Goal: Task Accomplishment & Management: Manage account settings

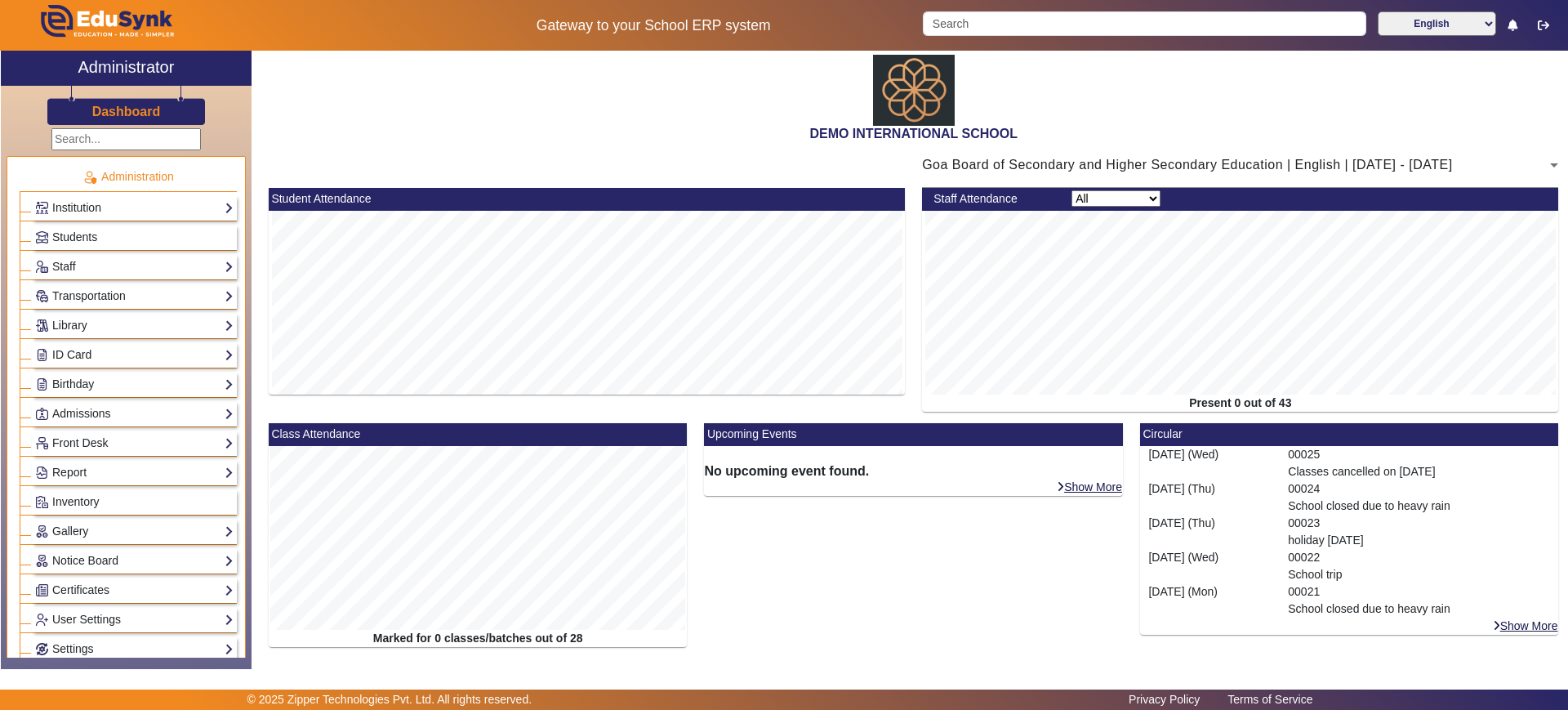
click at [120, 195] on div "Institution Institution Details Session Configuration Classes/Batches Subjects" at bounding box center [134, 208] width 205 height 25
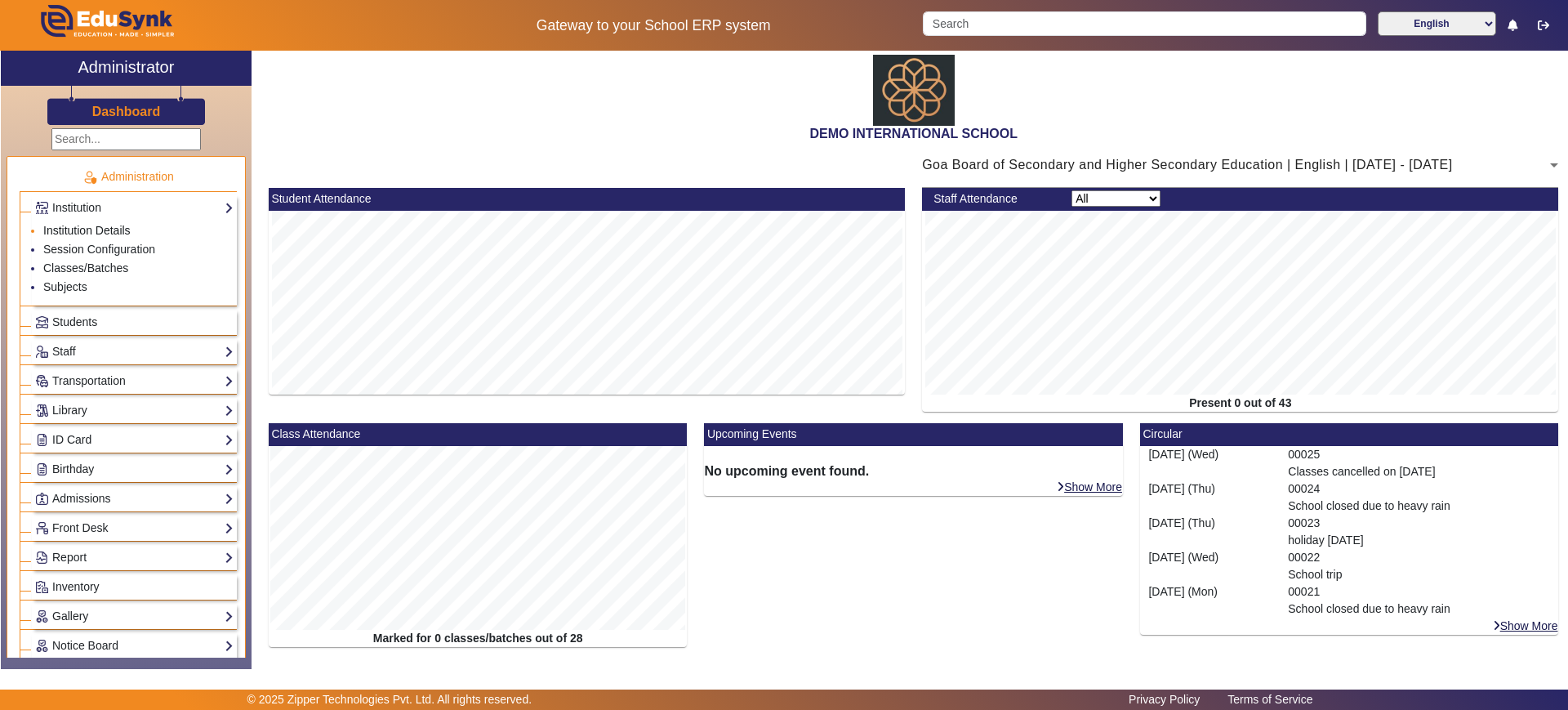
click at [111, 231] on link "Institution Details" at bounding box center [87, 230] width 87 height 13
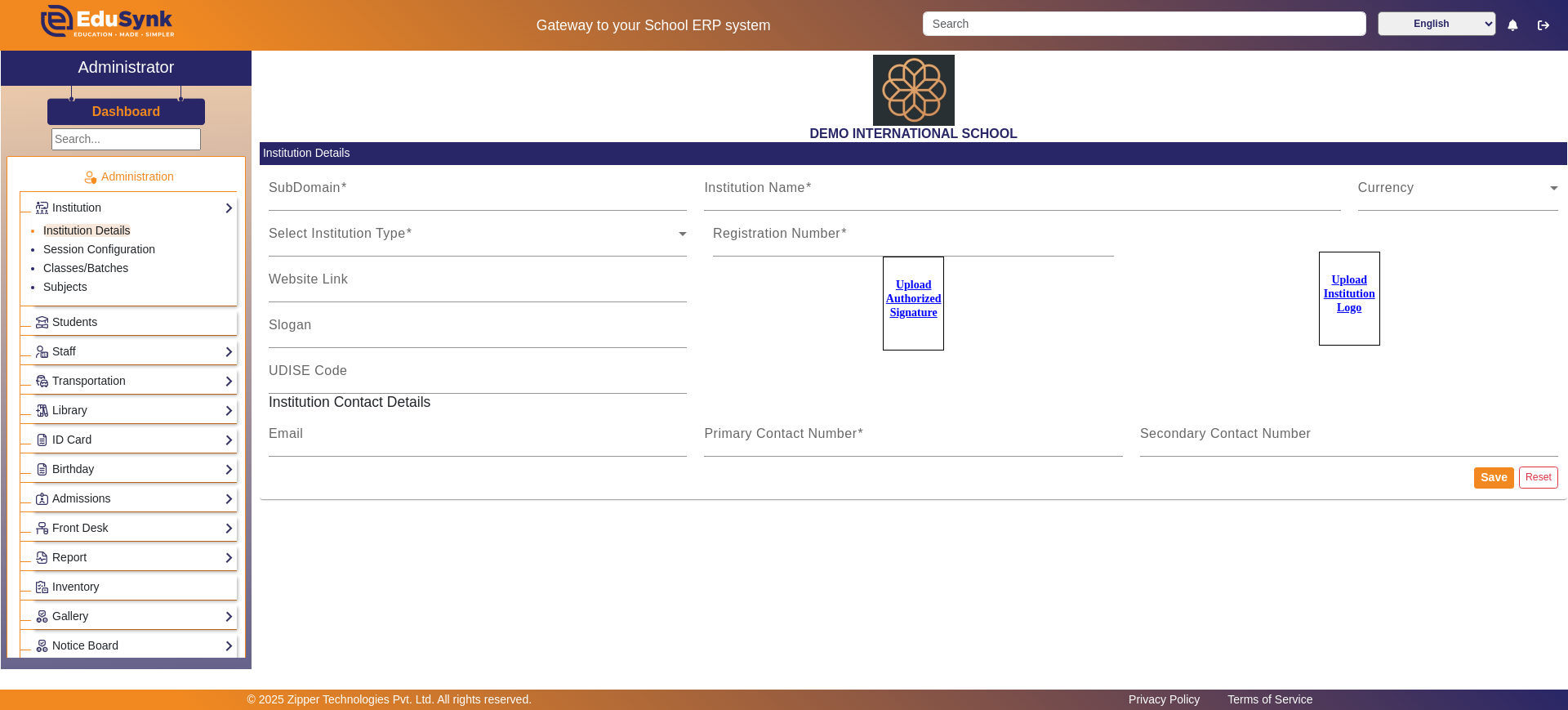
type input "[DATE]"
type input "DEMO INTERNATIONAL SCHOOL"
type input "[DOMAIN_NAME]"
type input "SCHOOL OF EXCELLENCE"
type input "09180101038"
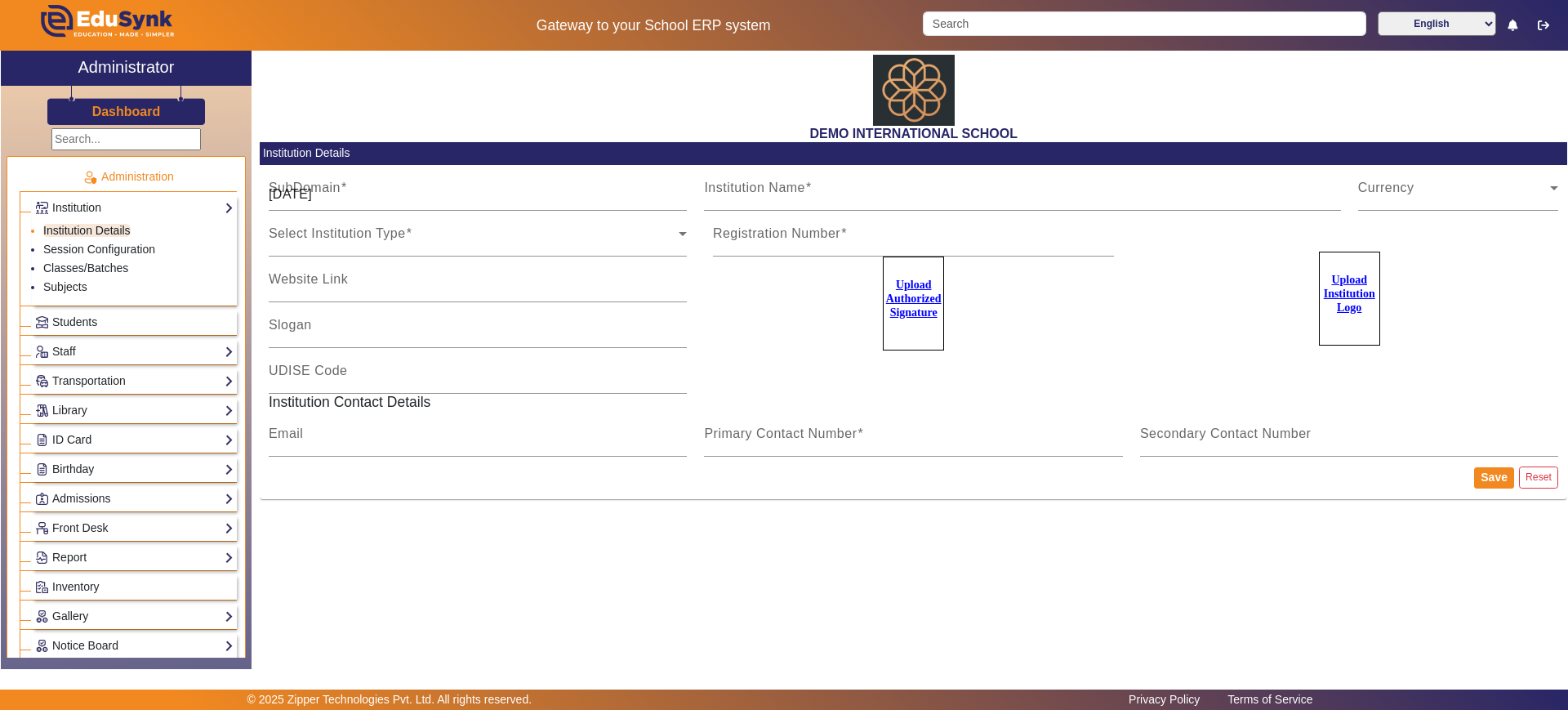
type input "2183437"
type input "[EMAIL_ADDRESS][PERSON_NAME][DOMAIN_NAME]"
type input "2143224344"
type input "8318363024"
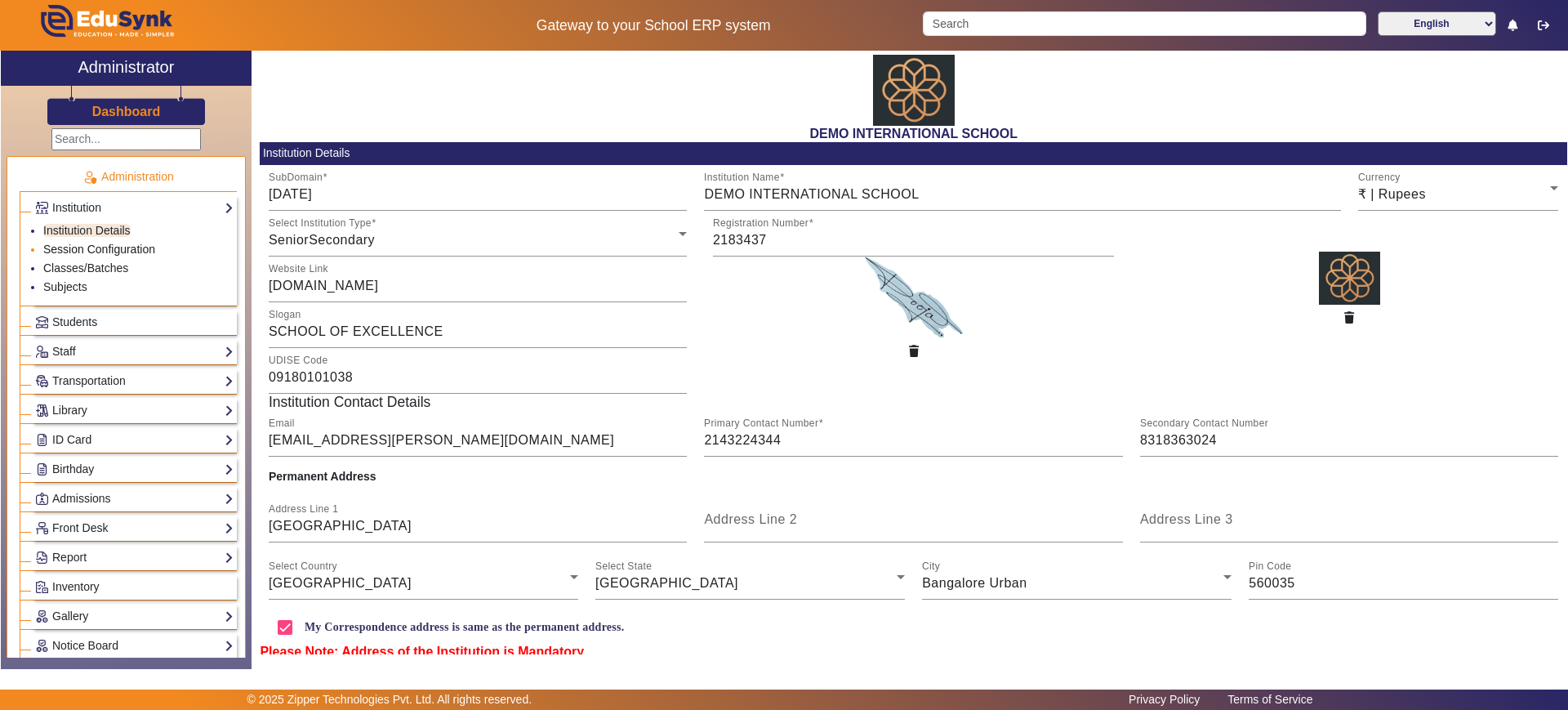
click at [152, 251] on link "Session Configuration" at bounding box center [100, 249] width 112 height 13
